Goal: Task Accomplishment & Management: Manage account settings

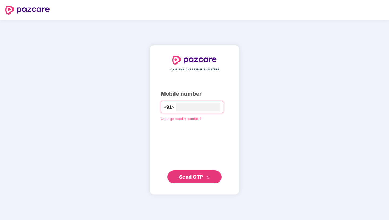
type input "**********"
click at [194, 176] on span "Send OTP" at bounding box center [191, 177] width 24 height 6
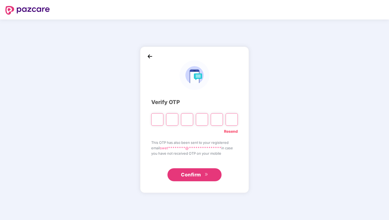
click at [198, 174] on span "Confirm" at bounding box center [191, 175] width 20 height 8
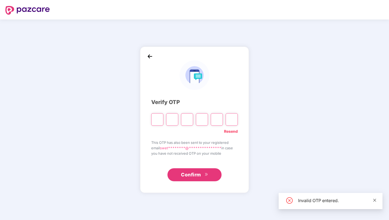
click at [375, 200] on icon "close" at bounding box center [374, 199] width 3 height 3
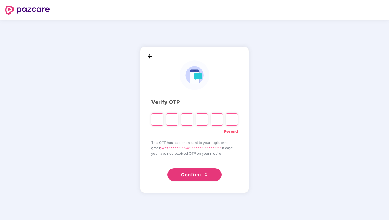
click at [160, 121] on input "Please enter verification code. Digit 1" at bounding box center [157, 119] width 12 height 12
type input "*"
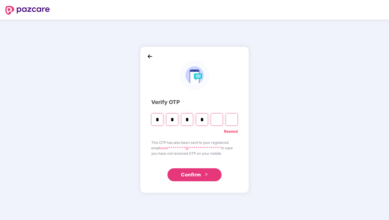
type input "*"
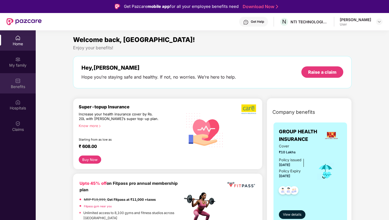
click at [21, 82] on div "Benefits" at bounding box center [18, 83] width 36 height 20
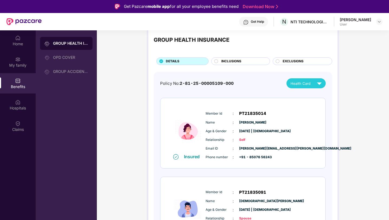
scroll to position [12, 0]
click at [18, 86] on div "Benefits" at bounding box center [18, 86] width 36 height 5
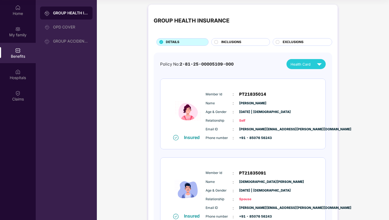
scroll to position [0, 0]
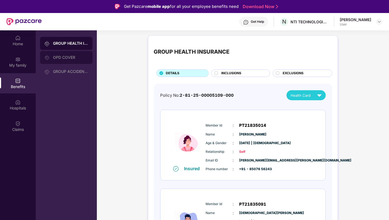
click at [75, 58] on div "OPD COVER" at bounding box center [70, 57] width 35 height 4
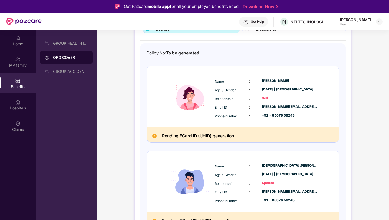
scroll to position [66, 0]
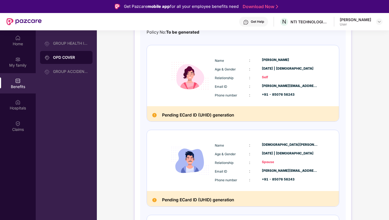
click at [222, 115] on h2 "Pending ECard ID (UHID) generation" at bounding box center [198, 114] width 72 height 7
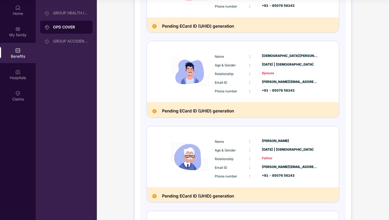
scroll to position [0, 0]
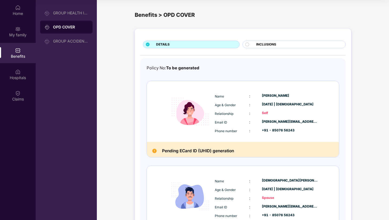
click at [212, 146] on div "Pending ECard ID (UHID) generation" at bounding box center [243, 149] width 192 height 15
click at [189, 68] on span "To be generated" at bounding box center [182, 67] width 33 height 5
click at [21, 35] on div "My family" at bounding box center [18, 34] width 36 height 5
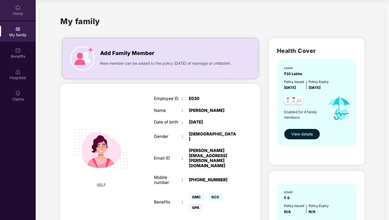
click at [19, 14] on div "Home" at bounding box center [18, 13] width 36 height 5
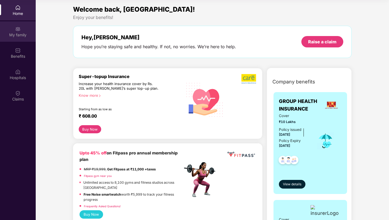
click at [17, 41] on div "My family" at bounding box center [18, 31] width 36 height 20
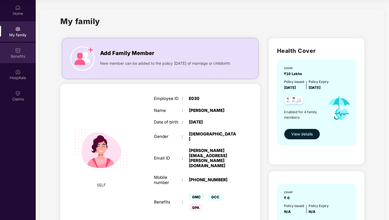
click at [17, 52] on img at bounding box center [17, 50] width 5 height 5
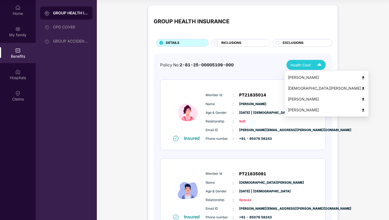
click at [302, 61] on div "Health Card" at bounding box center [308, 64] width 34 height 9
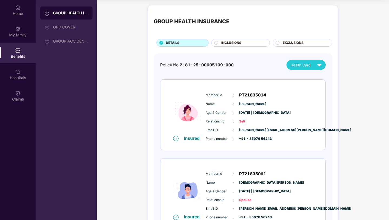
click at [245, 70] on div "Policy No: 2-81-25-00005109-000 Health Card" at bounding box center [243, 65] width 166 height 10
click at [22, 37] on div "My family" at bounding box center [18, 34] width 36 height 5
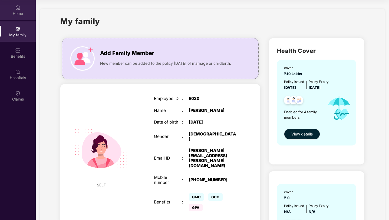
click at [19, 13] on div "Home" at bounding box center [18, 13] width 36 height 5
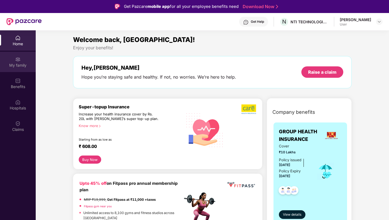
click at [20, 55] on div "My family" at bounding box center [18, 62] width 36 height 20
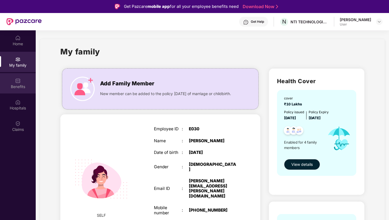
click at [21, 87] on div "Benefits" at bounding box center [18, 86] width 36 height 5
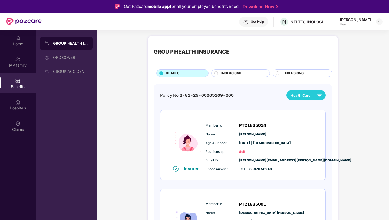
click at [247, 75] on div "INCLUSIONS" at bounding box center [243, 74] width 48 height 6
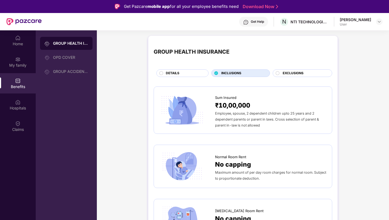
click at [303, 73] on span "EXCLUSIONS" at bounding box center [293, 73] width 21 height 5
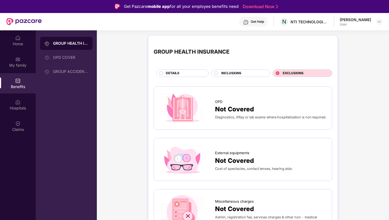
click at [249, 75] on div "INCLUSIONS" at bounding box center [243, 74] width 48 height 6
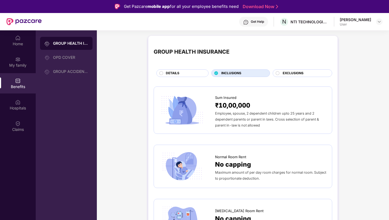
click at [185, 75] on div "DETAILS" at bounding box center [184, 74] width 42 height 6
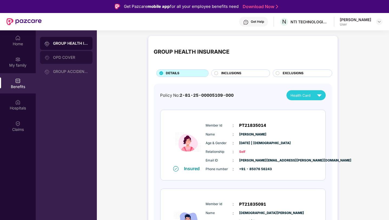
click at [81, 59] on div "OPD COVER" at bounding box center [70, 57] width 35 height 4
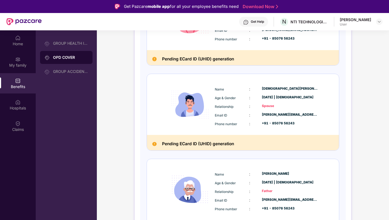
scroll to position [66, 0]
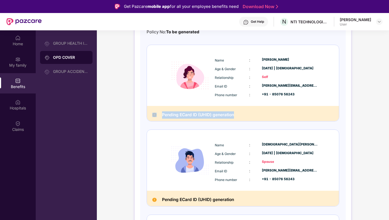
drag, startPoint x: 236, startPoint y: 114, endPoint x: 159, endPoint y: 116, distance: 77.7
click at [159, 116] on div "Pending ECard ID (UHID) generation" at bounding box center [243, 113] width 192 height 15
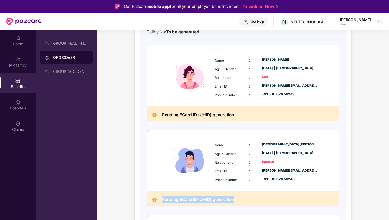
drag, startPoint x: 236, startPoint y: 199, endPoint x: 162, endPoint y: 198, distance: 74.4
click at [162, 198] on div "Pending ECard ID (UHID) generation" at bounding box center [243, 197] width 192 height 15
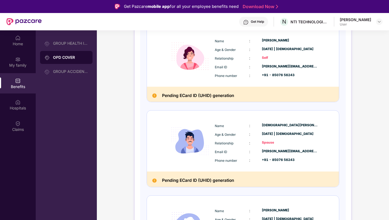
click at [231, 97] on h2 "Pending ECard ID (UHID) generation" at bounding box center [198, 95] width 72 height 7
drag, startPoint x: 237, startPoint y: 94, endPoint x: 163, endPoint y: 96, distance: 74.2
click at [163, 96] on div "Pending ECard ID (UHID) generation" at bounding box center [243, 94] width 192 height 15
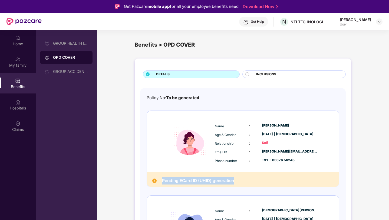
scroll to position [0, 0]
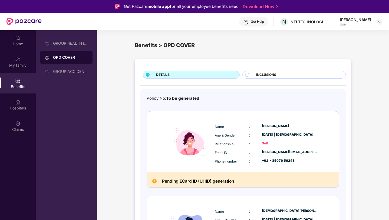
click at [20, 84] on div "Benefits" at bounding box center [18, 86] width 36 height 5
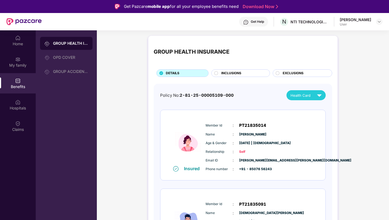
click at [238, 71] on span "INCLUSIONS" at bounding box center [231, 73] width 20 height 5
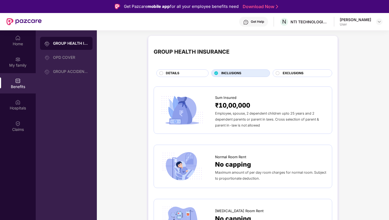
click at [299, 70] on div "EXCLUSIONS" at bounding box center [303, 73] width 60 height 8
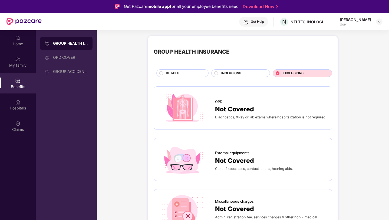
click at [258, 72] on div "INCLUSIONS" at bounding box center [243, 74] width 48 height 6
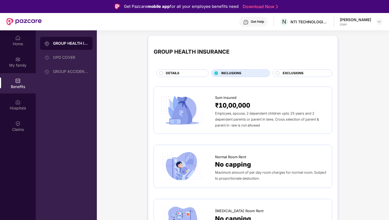
click at [193, 72] on div "DETAILS" at bounding box center [184, 74] width 42 height 6
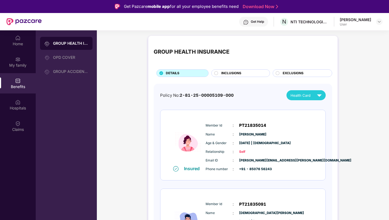
click at [249, 22] on img at bounding box center [245, 21] width 5 height 5
click at [15, 82] on img at bounding box center [17, 80] width 5 height 5
click at [68, 55] on div "OPD COVER" at bounding box center [70, 57] width 35 height 4
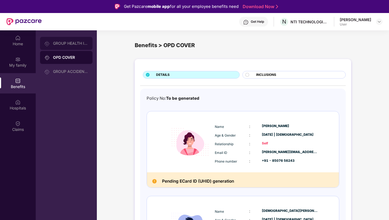
click at [71, 45] on div "GROUP HEALTH INSURANCE" at bounding box center [70, 43] width 35 height 4
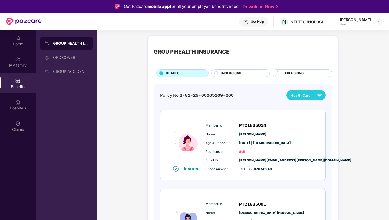
click at [249, 72] on div "INCLUSIONS" at bounding box center [243, 74] width 48 height 6
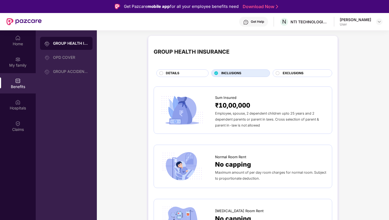
click at [301, 71] on span "EXCLUSIONS" at bounding box center [293, 73] width 21 height 5
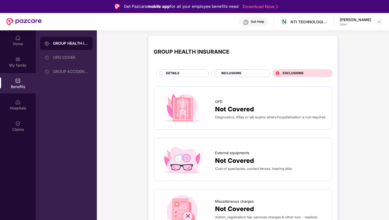
click at [247, 73] on div "INCLUSIONS" at bounding box center [243, 74] width 48 height 6
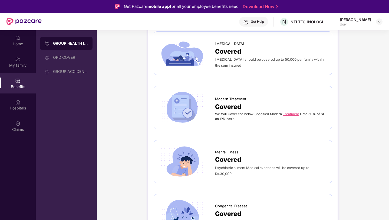
scroll to position [1142, 0]
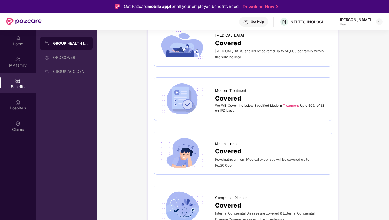
click at [70, 44] on div "GROUP HEALTH INSURANCE" at bounding box center [70, 43] width 35 height 5
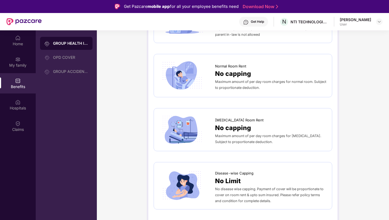
scroll to position [0, 0]
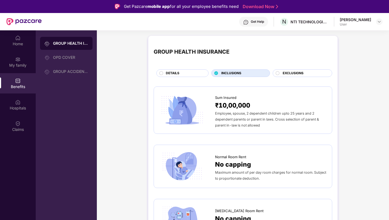
click at [191, 73] on div "DETAILS" at bounding box center [184, 74] width 42 height 6
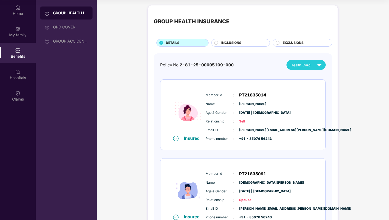
click at [251, 42] on div "INCLUSIONS" at bounding box center [243, 43] width 48 height 6
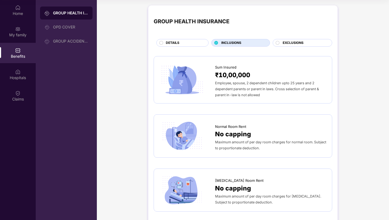
click at [286, 44] on span "EXCLUSIONS" at bounding box center [293, 42] width 21 height 5
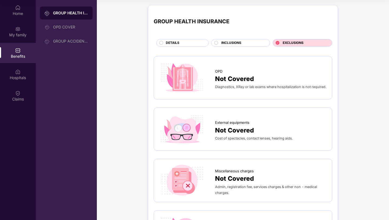
click at [234, 45] on span "INCLUSIONS" at bounding box center [231, 42] width 20 height 5
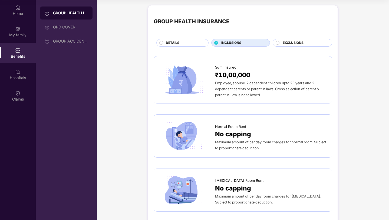
click at [178, 45] on span "DETAILS" at bounding box center [173, 42] width 14 height 5
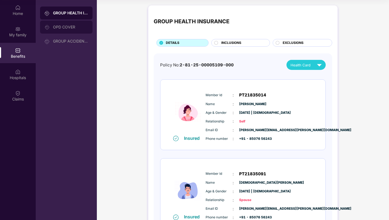
click at [65, 29] on div "OPD COVER" at bounding box center [70, 27] width 35 height 4
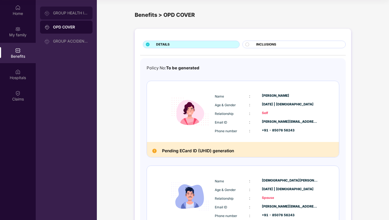
click at [71, 13] on div "GROUP HEALTH INSURANCE" at bounding box center [70, 13] width 35 height 4
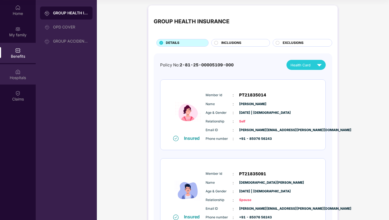
click at [19, 75] on div "Hospitals" at bounding box center [18, 77] width 36 height 5
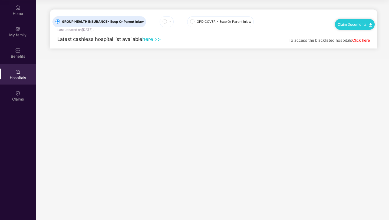
click at [171, 22] on span "-" at bounding box center [170, 21] width 2 height 4
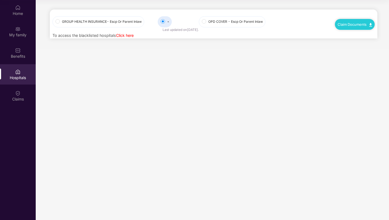
click at [126, 24] on span "GROUP HEALTH INSURANCE - Escp Or Parent Inlaw" at bounding box center [102, 21] width 84 height 5
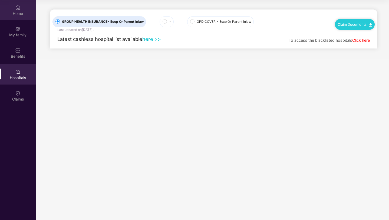
click at [21, 12] on div "Home" at bounding box center [18, 13] width 36 height 5
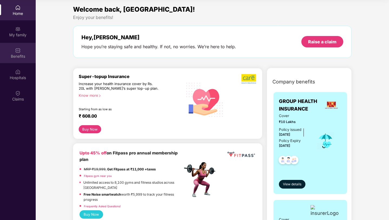
click at [19, 57] on div "Benefits" at bounding box center [18, 56] width 36 height 5
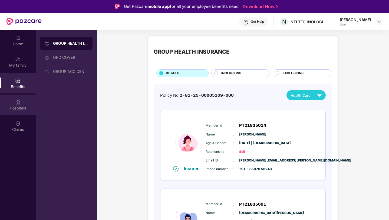
click at [17, 103] on img at bounding box center [17, 101] width 5 height 5
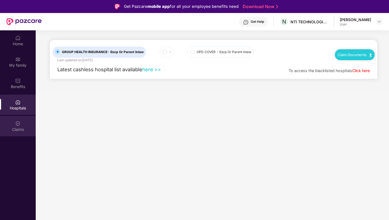
click at [18, 123] on img at bounding box center [17, 123] width 5 height 5
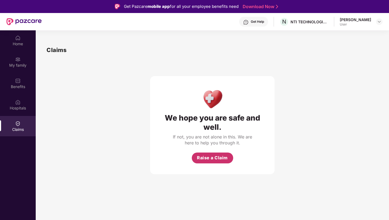
click at [220, 155] on span "Raise a Claim" at bounding box center [212, 157] width 31 height 7
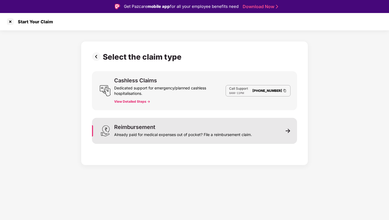
click at [277, 133] on div "Reimbursement Already paid for medical expenses out of pocket? File a reimburse…" at bounding box center [194, 131] width 205 height 26
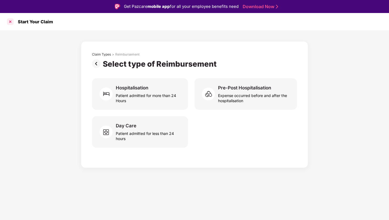
click at [11, 22] on div at bounding box center [10, 21] width 9 height 9
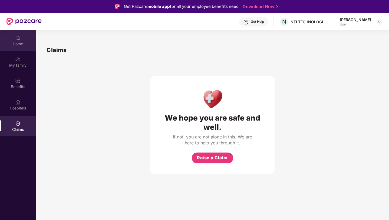
click at [18, 42] on div "Home" at bounding box center [18, 43] width 36 height 5
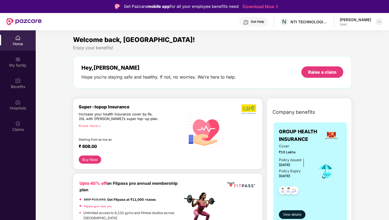
click at [379, 22] on img at bounding box center [379, 21] width 4 height 4
click at [277, 49] on div "Enjoy your benefits!" at bounding box center [212, 48] width 279 height 6
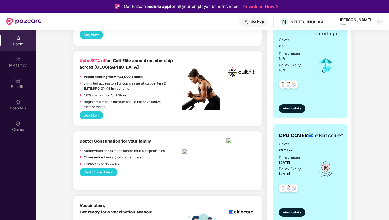
scroll to position [228, 0]
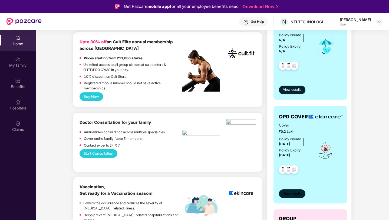
click at [295, 193] on span "View details" at bounding box center [292, 193] width 18 height 5
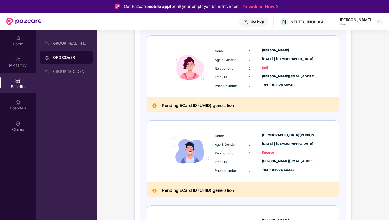
scroll to position [0, 0]
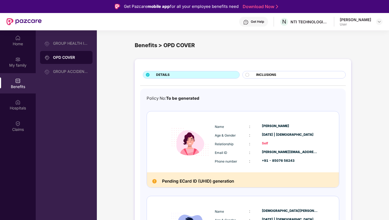
click at [252, 75] on div at bounding box center [249, 75] width 8 height 5
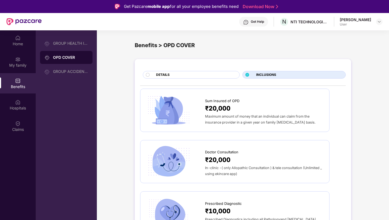
click at [208, 110] on span "₹20,000" at bounding box center [217, 108] width 25 height 10
click at [171, 114] on img at bounding box center [169, 110] width 46 height 32
click at [223, 108] on span "₹20,000" at bounding box center [217, 108] width 25 height 10
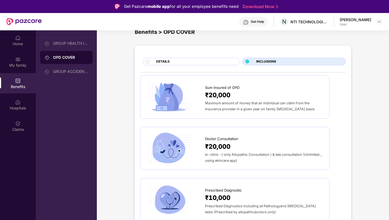
scroll to position [14, 0]
click at [249, 110] on span "Maximum amount of money that an individual can claim from the insurance provide…" at bounding box center [260, 106] width 110 height 10
click at [21, 44] on div "Home" at bounding box center [18, 43] width 36 height 5
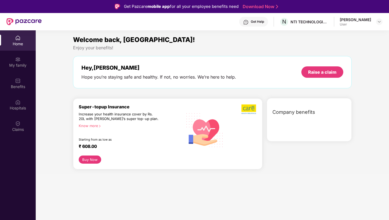
scroll to position [0, 0]
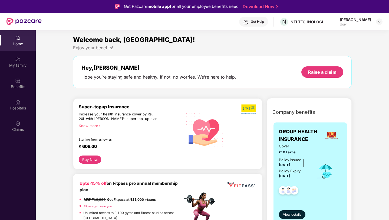
click at [94, 124] on div "Know more" at bounding box center [129, 125] width 101 height 4
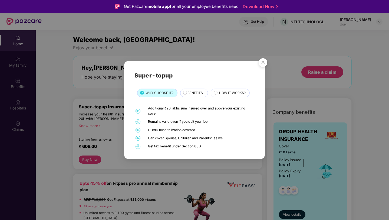
click at [93, 94] on div "Super-topup WHY CHOOSE IT? BENEFITS HOW IT WORKS? 01 Additional ₹20 lakhs sum i…" at bounding box center [194, 110] width 389 height 220
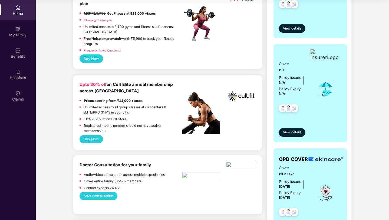
scroll to position [196, 0]
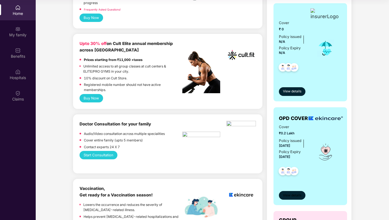
click at [291, 197] on span "View details" at bounding box center [292, 195] width 18 height 5
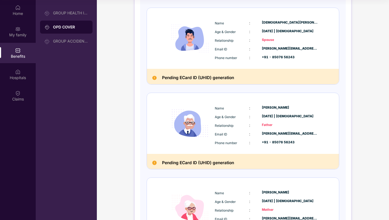
scroll to position [225, 0]
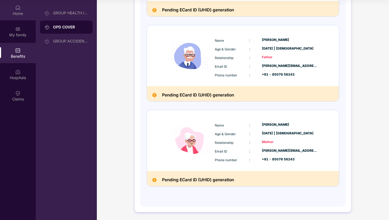
click at [18, 8] on img at bounding box center [17, 7] width 5 height 5
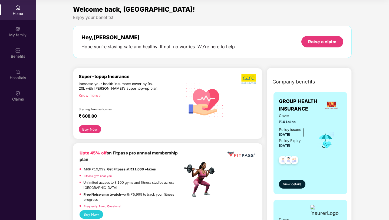
scroll to position [0, 0]
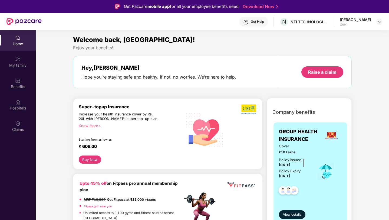
click at [259, 21] on div "Get Help" at bounding box center [257, 21] width 13 height 4
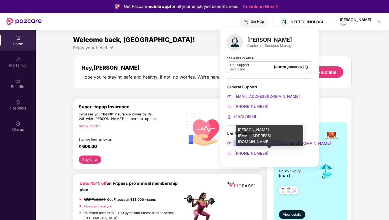
drag, startPoint x: 283, startPoint y: 142, endPoint x: 233, endPoint y: 145, distance: 49.6
click at [233, 145] on div "[PERSON_NAME][EMAIL_ADDRESS][DOMAIN_NAME]" at bounding box center [270, 143] width 86 height 6
copy span "[PERSON_NAME][EMAIL_ADDRESS][DOMAIN_NAME]"
